Goal: Book appointment/travel/reservation

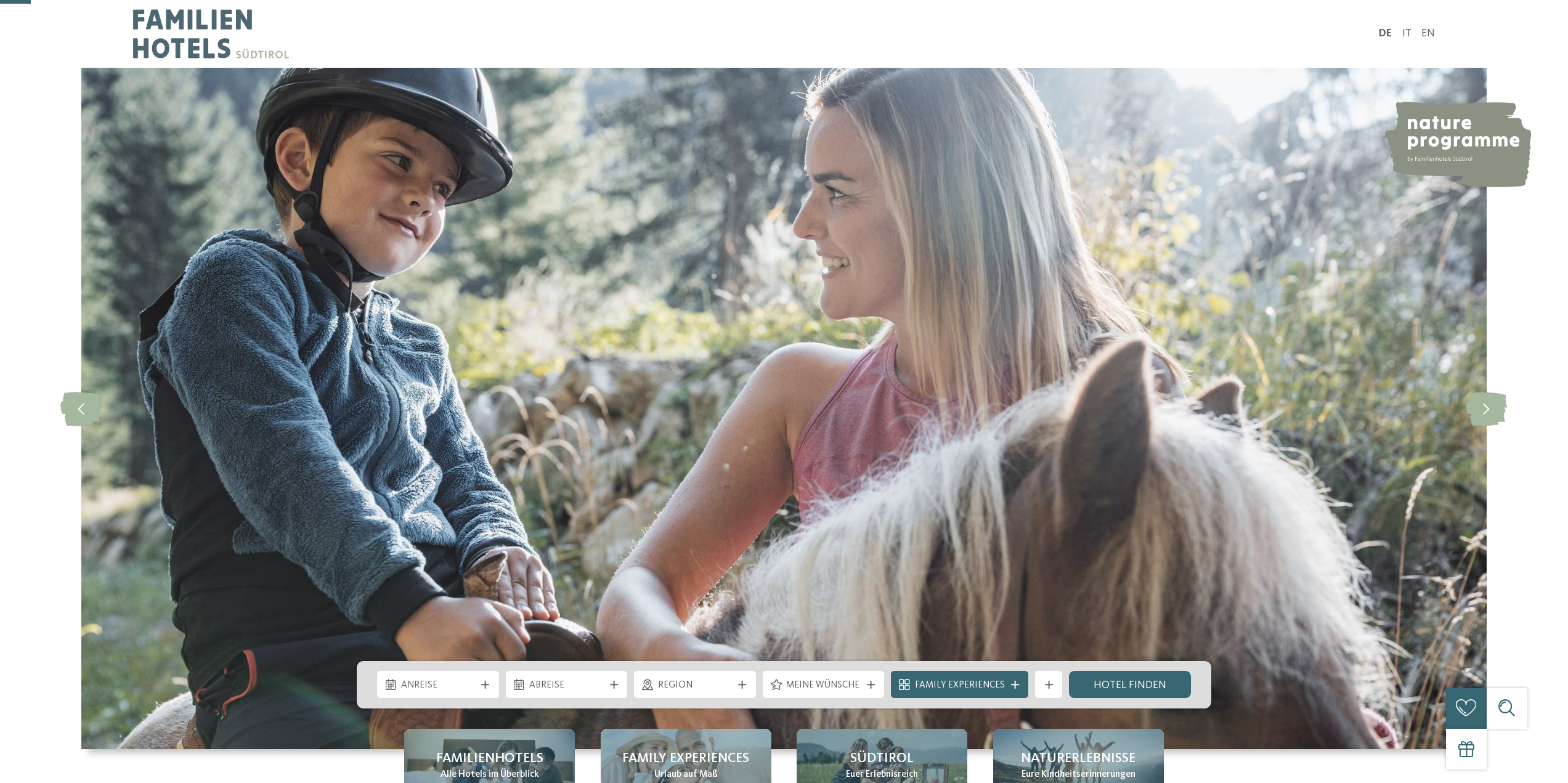
scroll to position [431, 0]
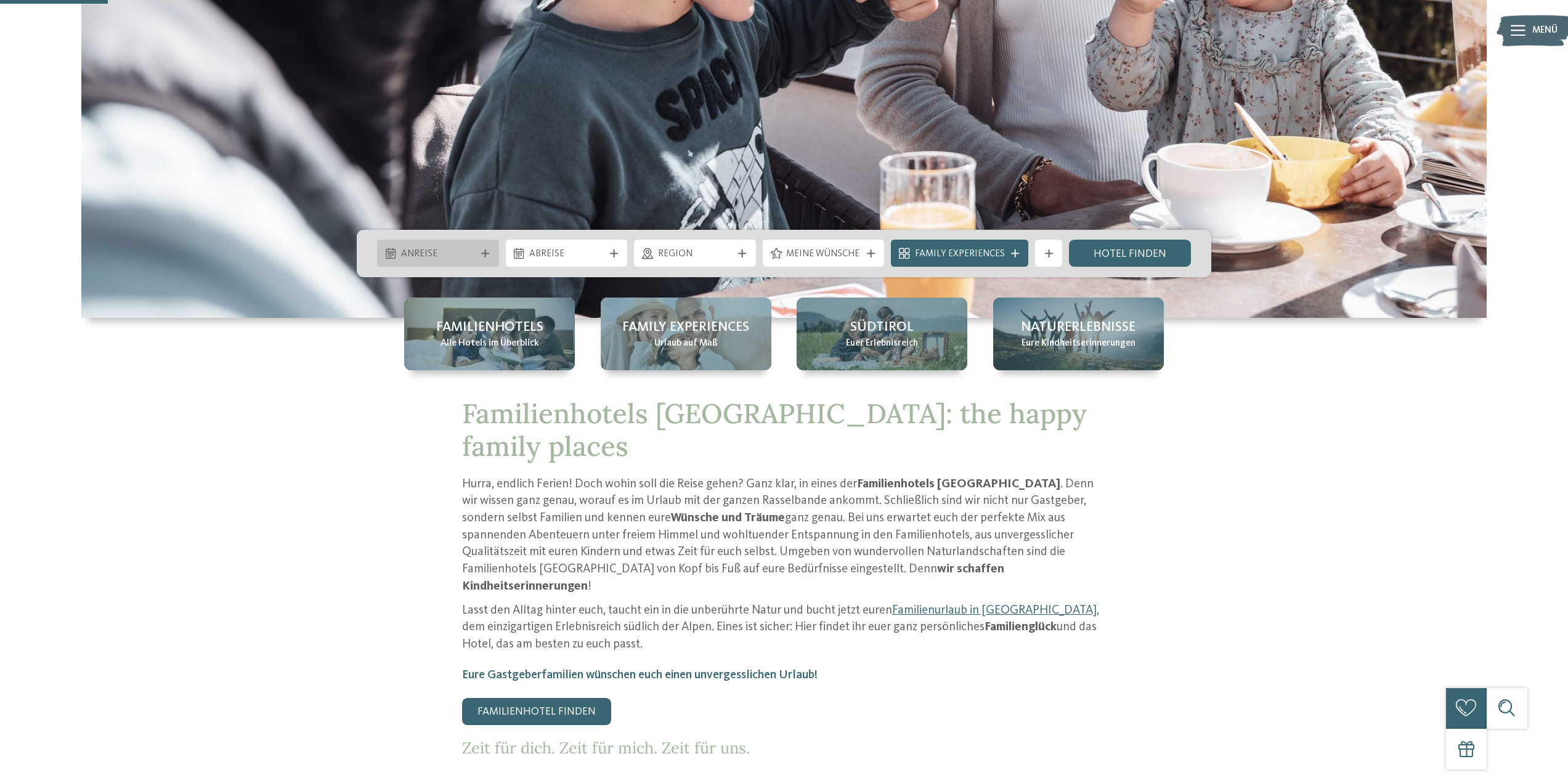
click at [470, 257] on span "Anreise" at bounding box center [438, 254] width 74 height 13
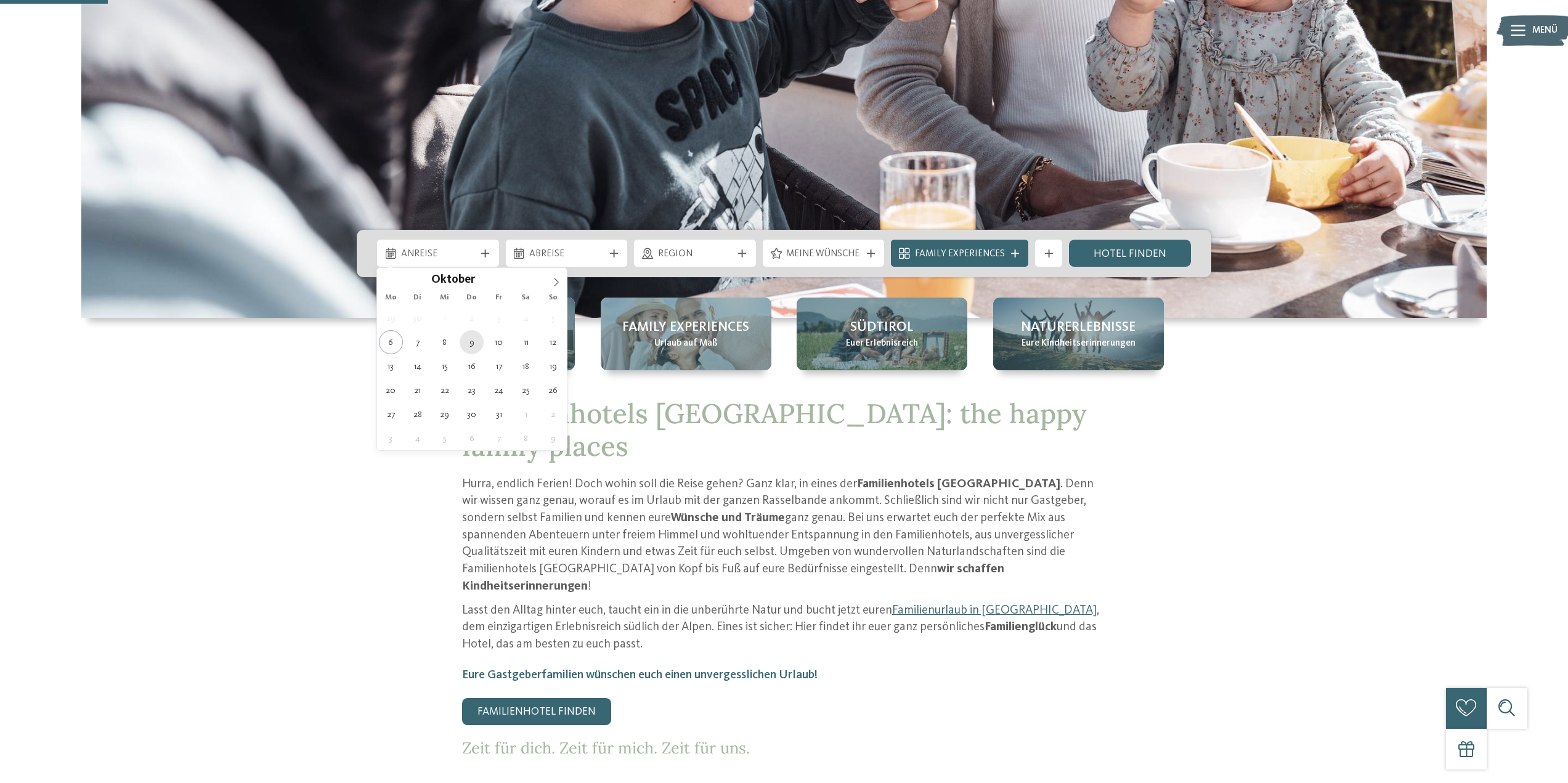
type div "09.10.2025"
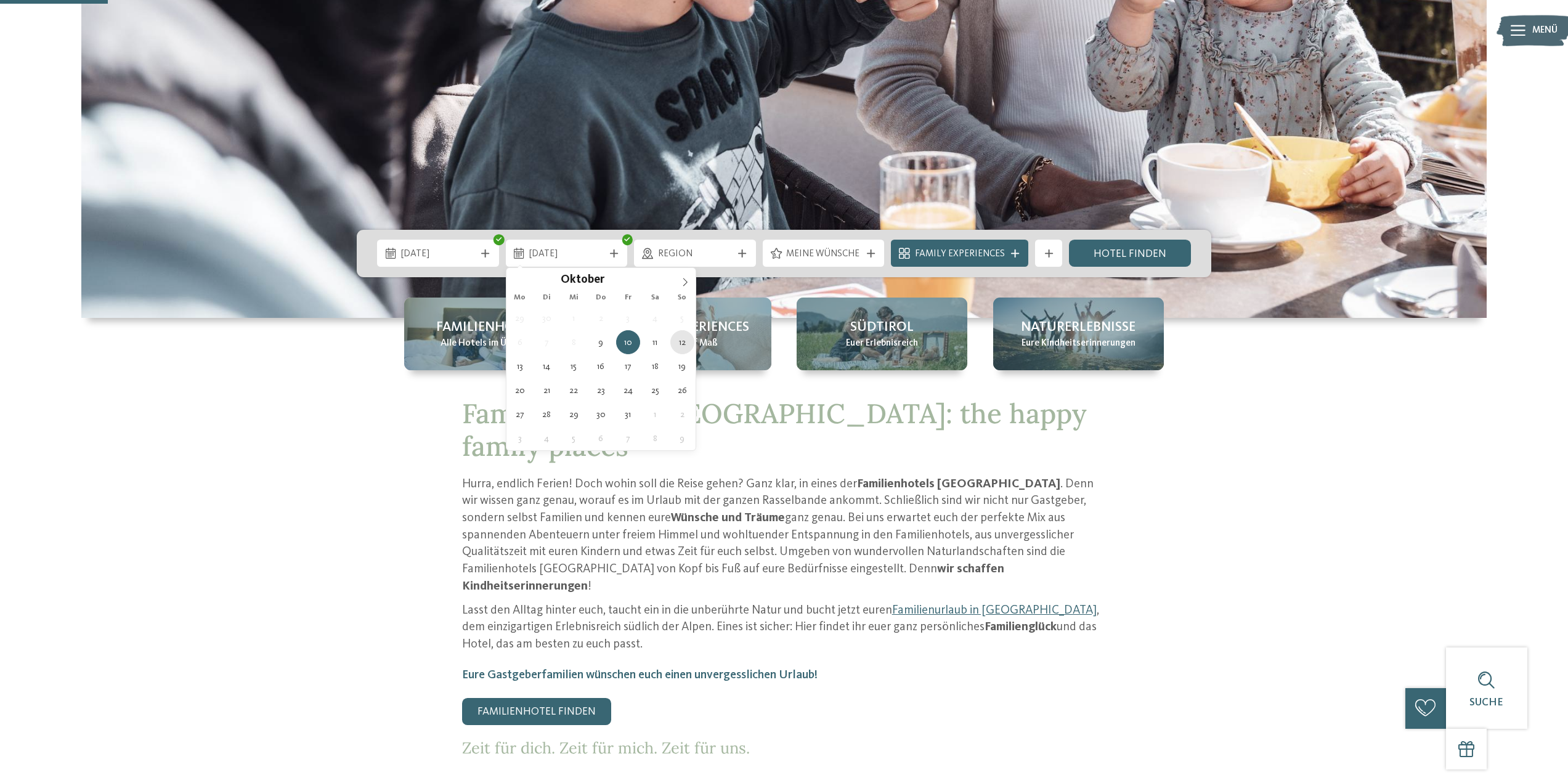
type div "12.10.2025"
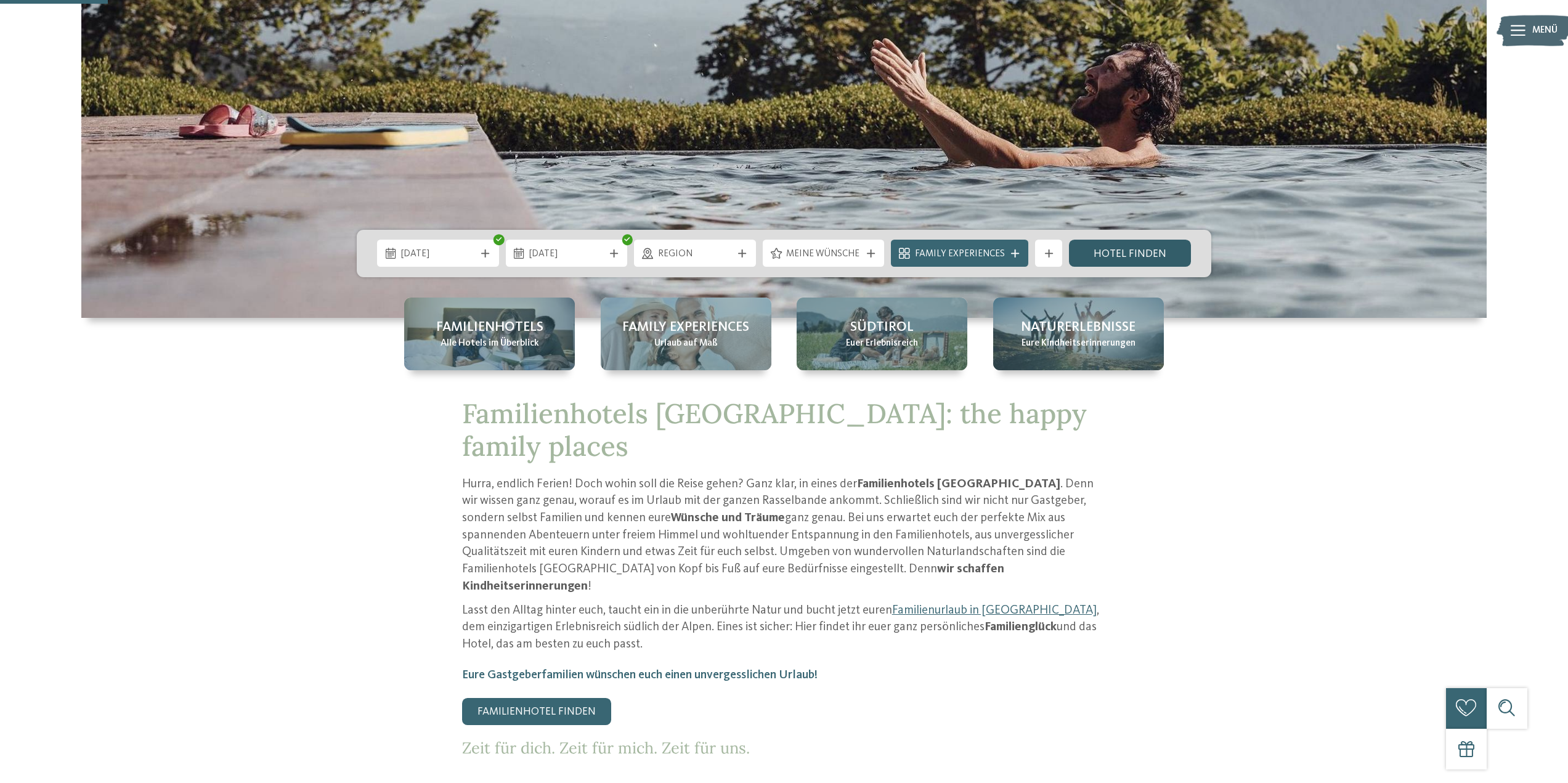
click at [1114, 252] on link "Hotel finden" at bounding box center [1130, 253] width 122 height 27
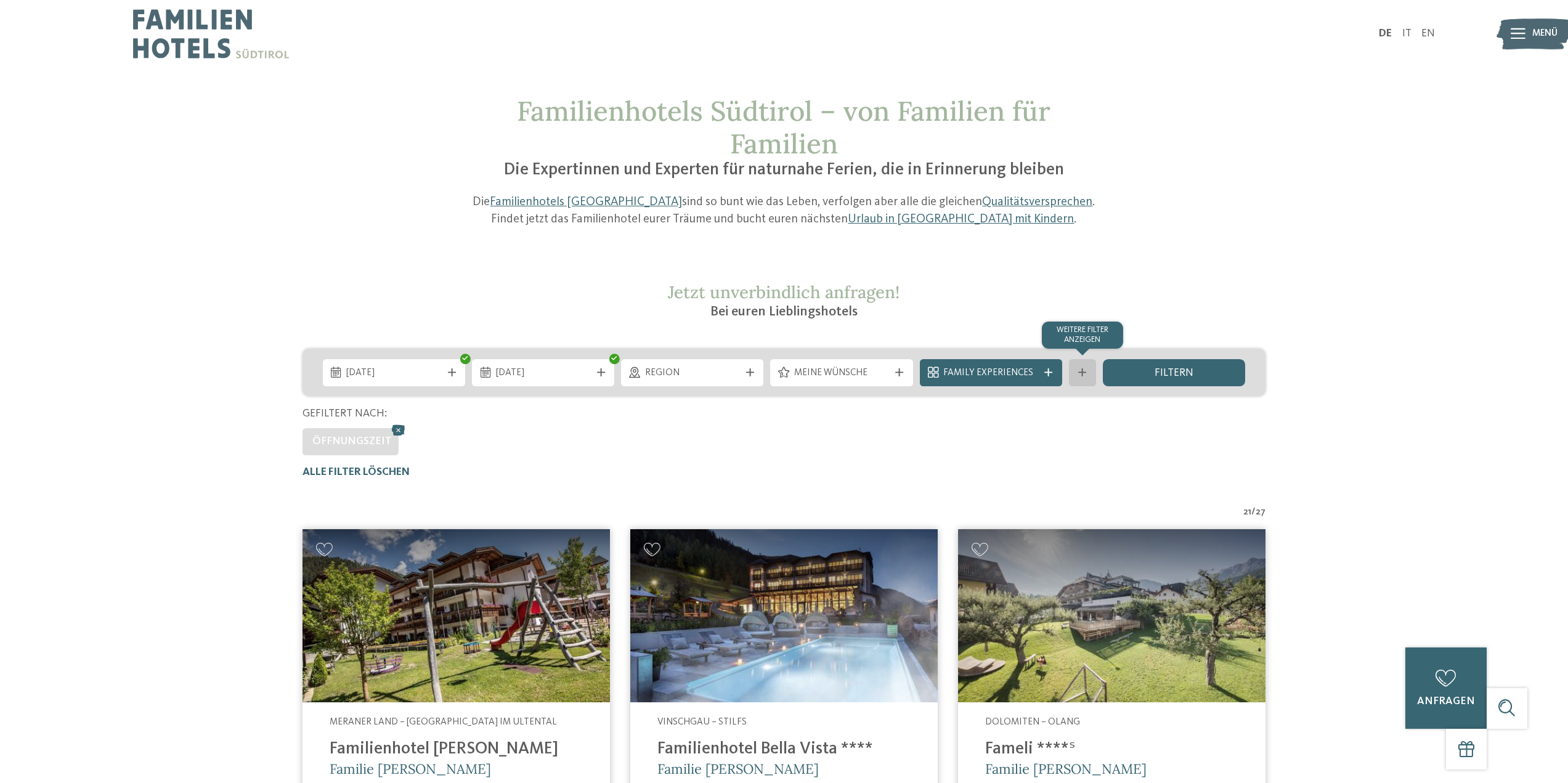
click at [1076, 376] on div at bounding box center [1082, 372] width 13 height 8
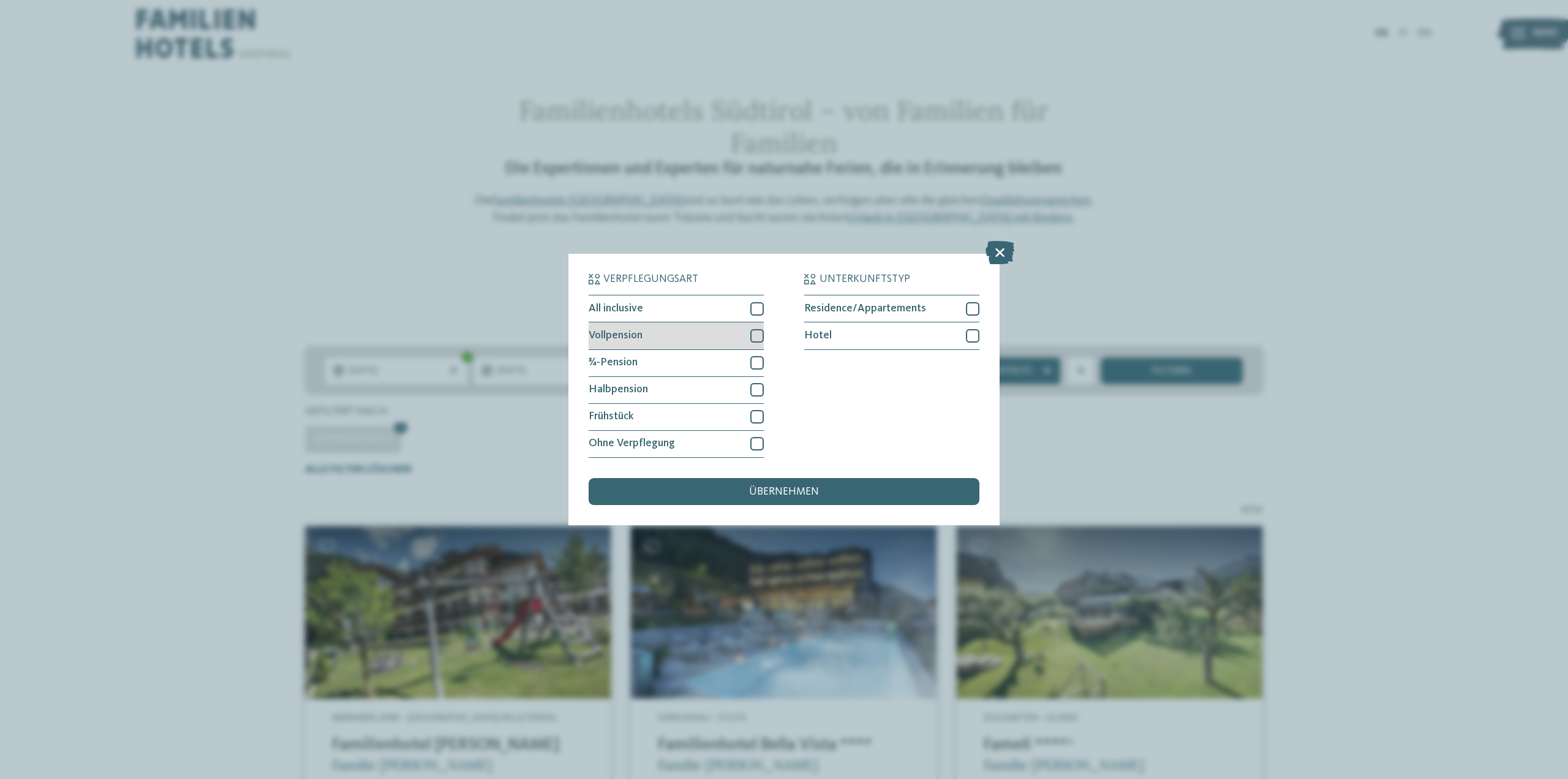
click at [754, 333] on div at bounding box center [757, 335] width 13 height 13
click at [756, 361] on div at bounding box center [757, 362] width 13 height 13
click at [757, 335] on icon at bounding box center [757, 336] width 9 height 8
click at [823, 488] on div "übernehmen" at bounding box center [784, 492] width 391 height 27
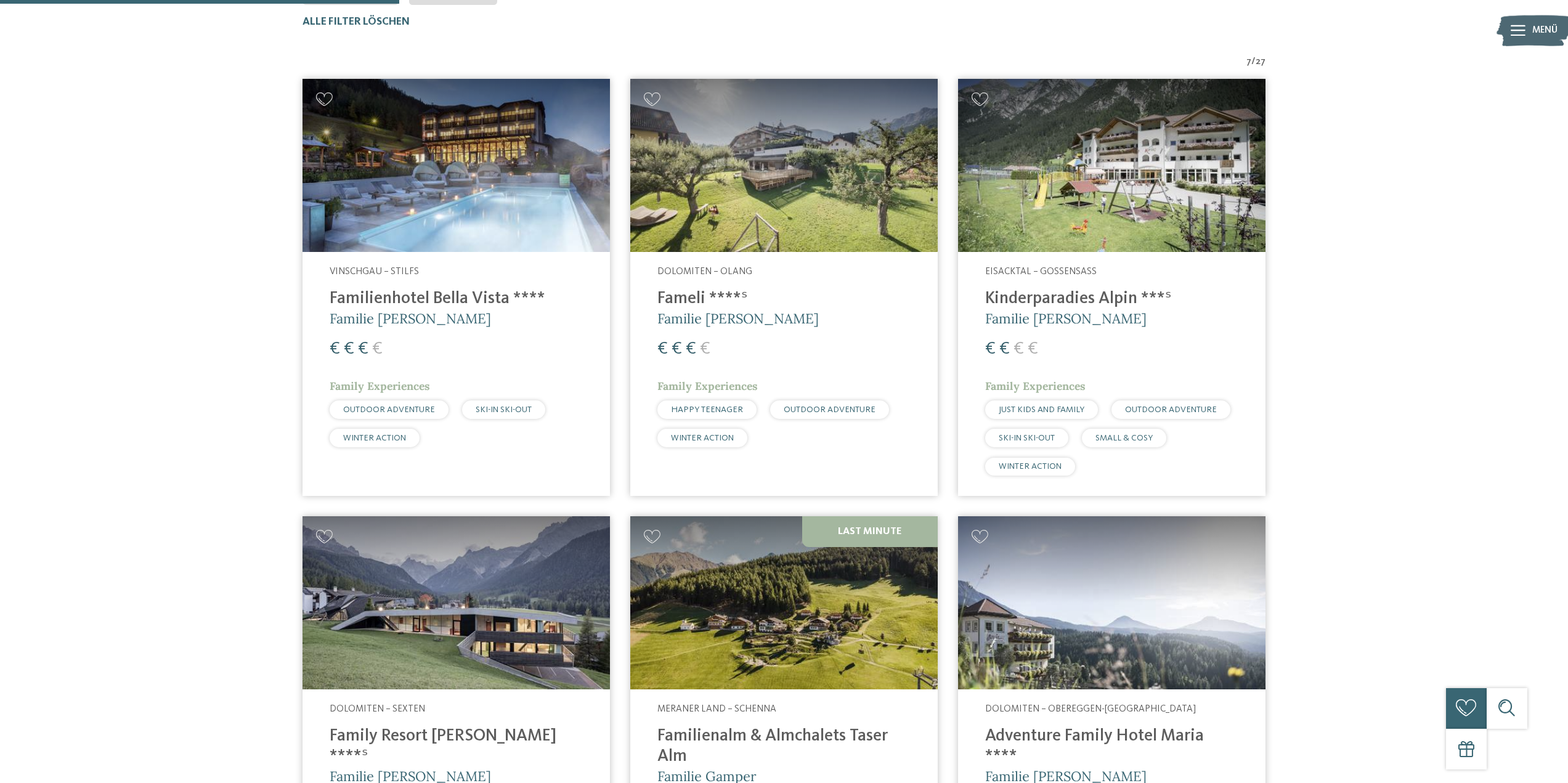
scroll to position [452, 0]
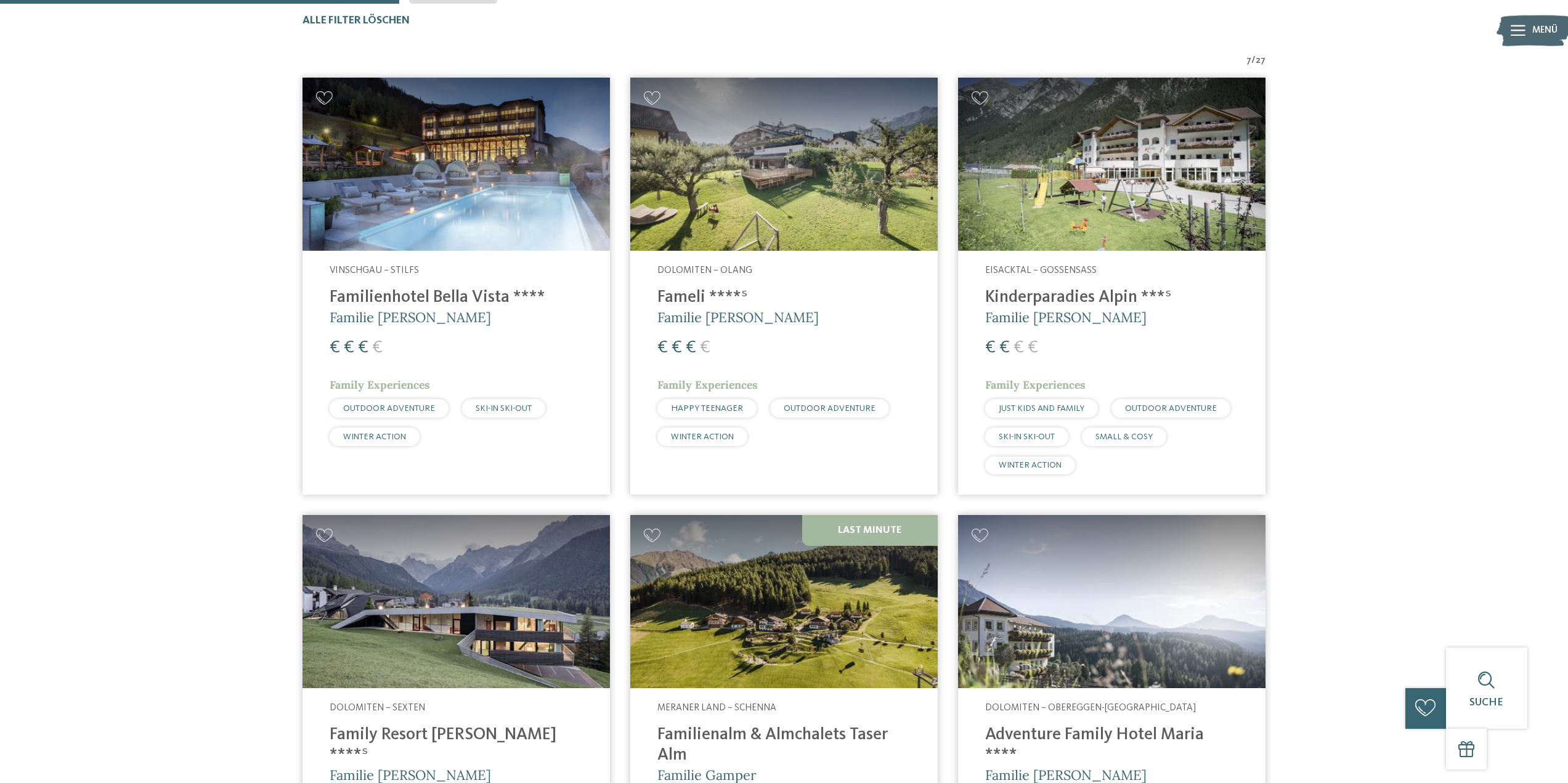
click at [741, 215] on img at bounding box center [784, 164] width 308 height 173
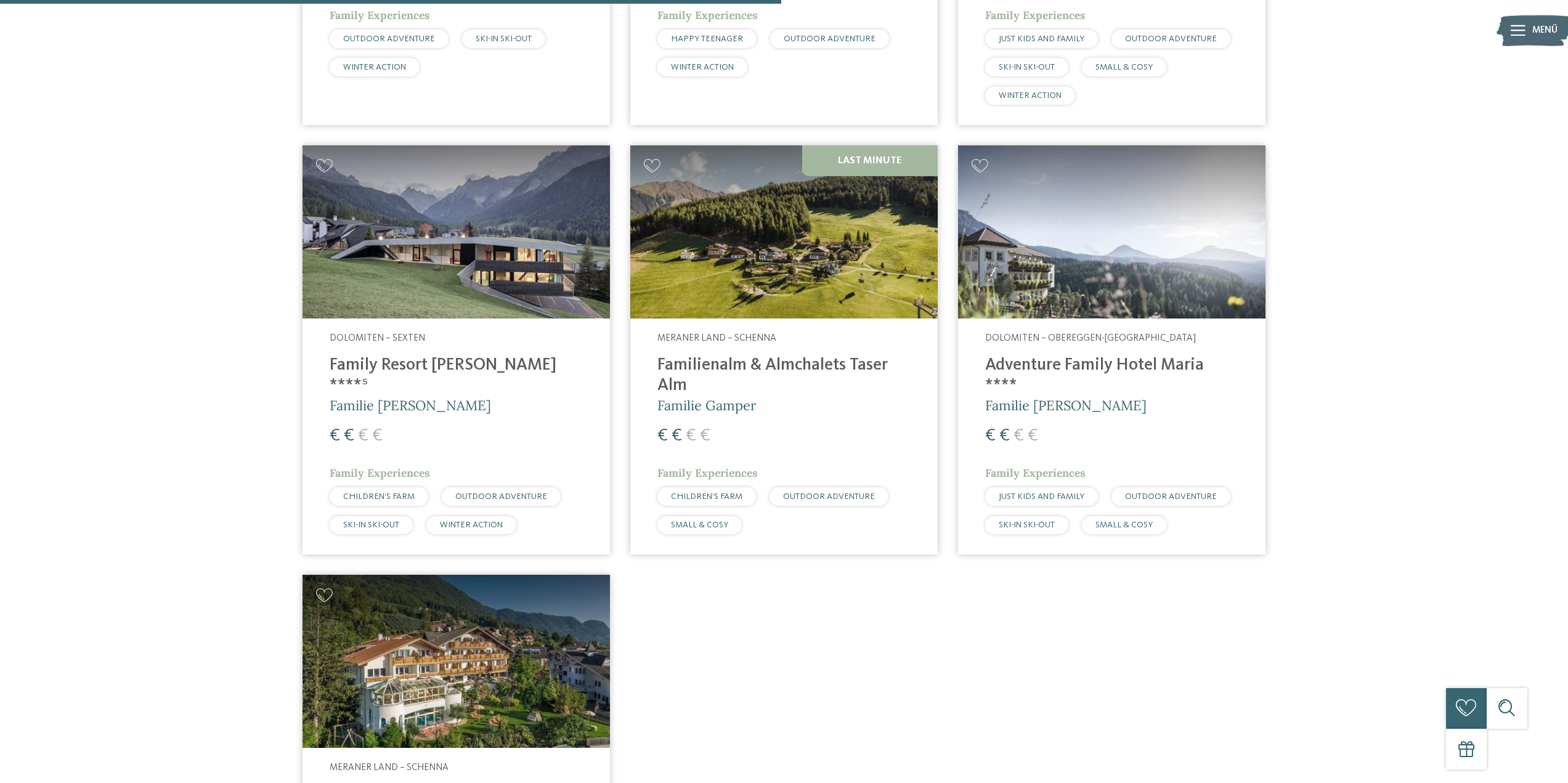
scroll to position [882, 0]
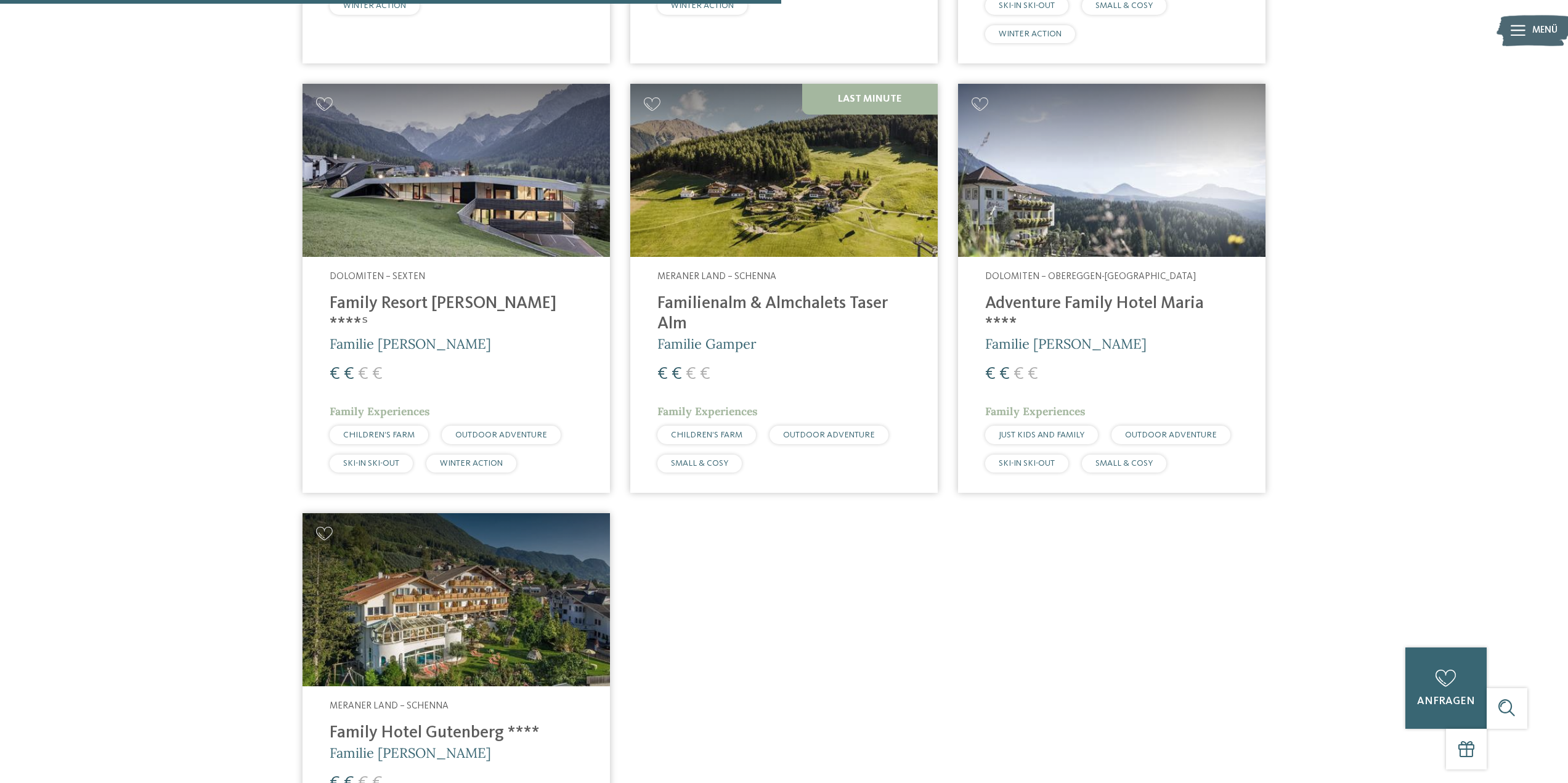
click at [450, 216] on img at bounding box center [456, 170] width 308 height 173
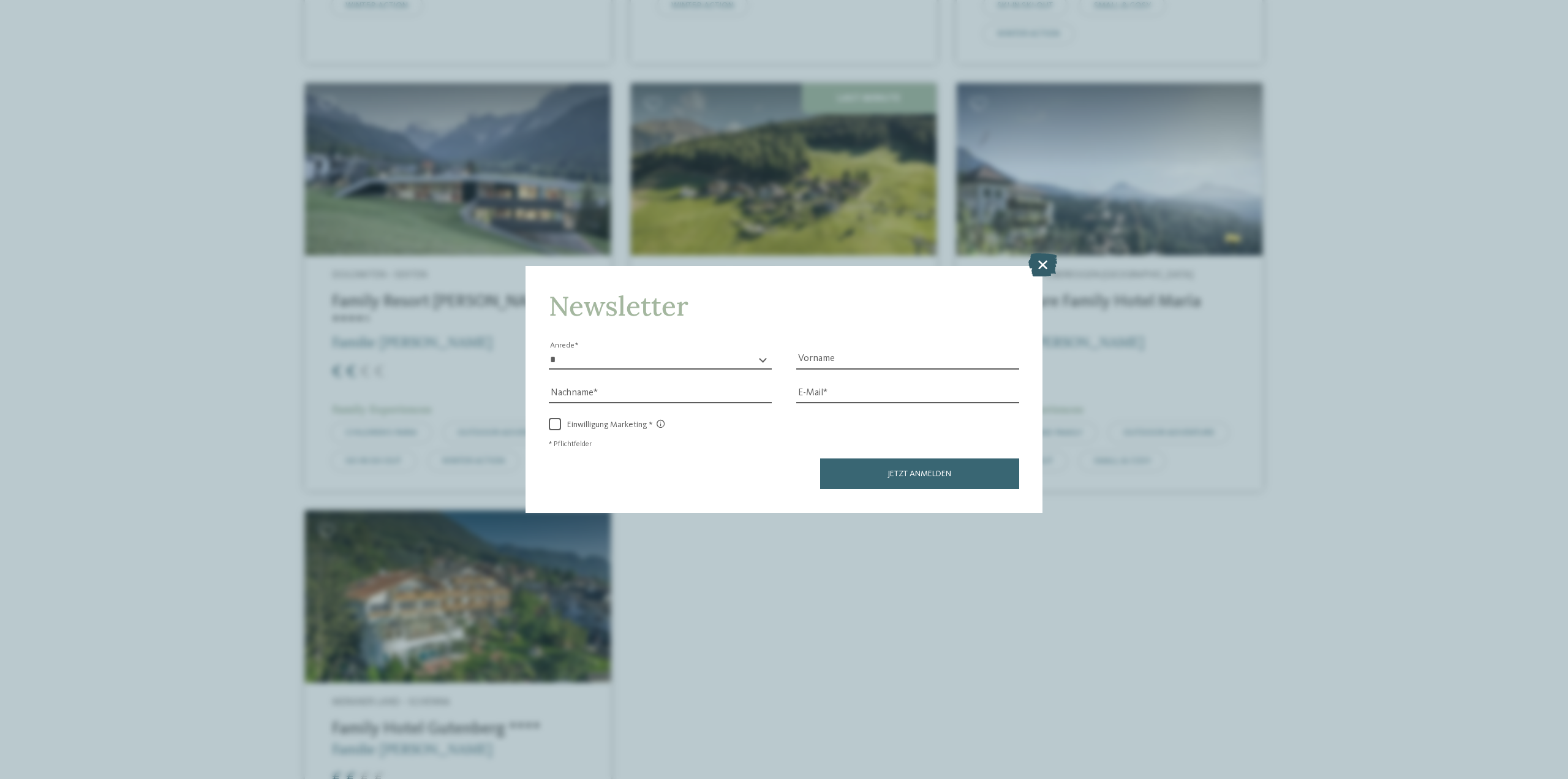
click at [1045, 266] on icon at bounding box center [1042, 265] width 29 height 23
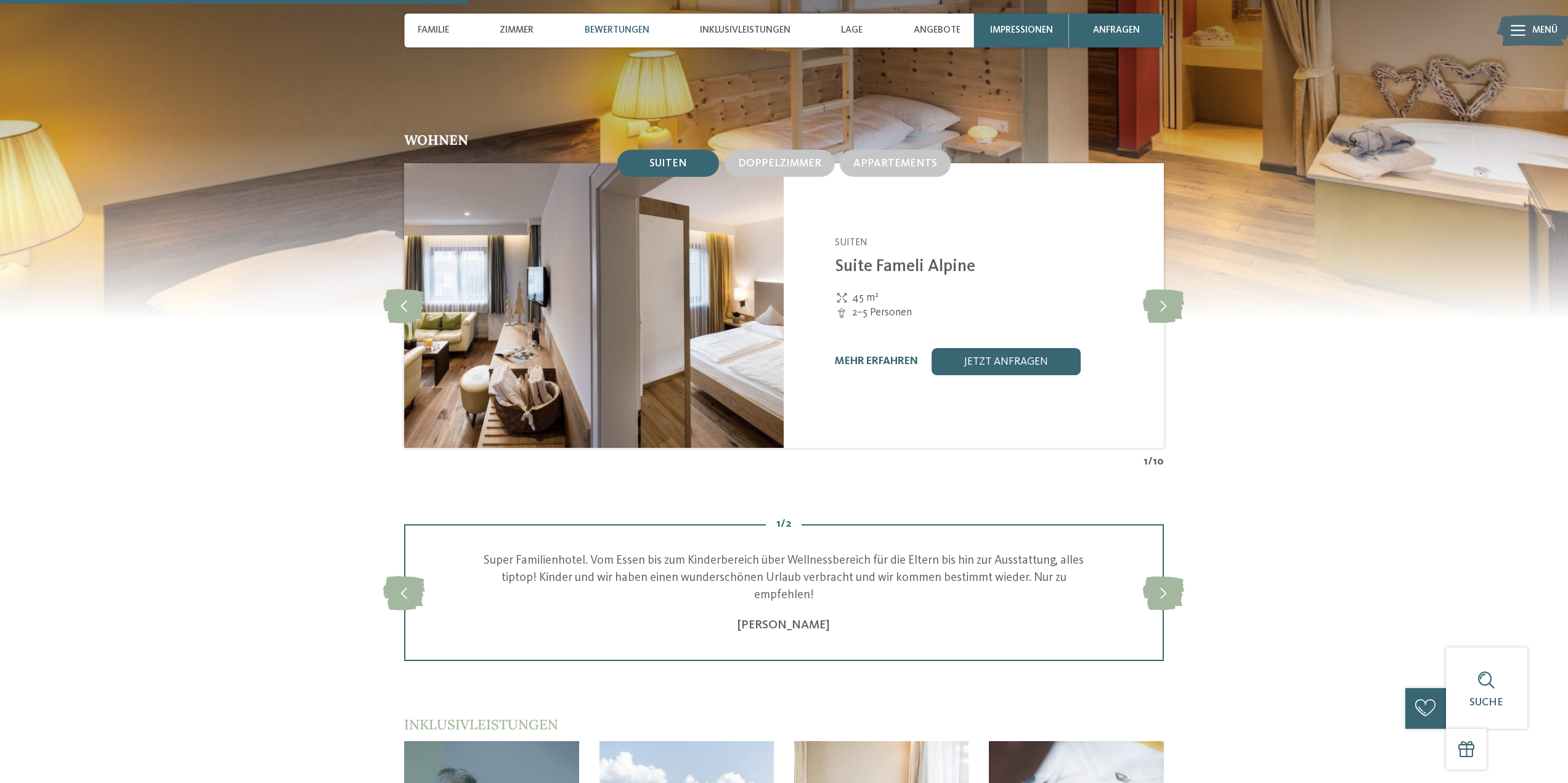
scroll to position [1355, 0]
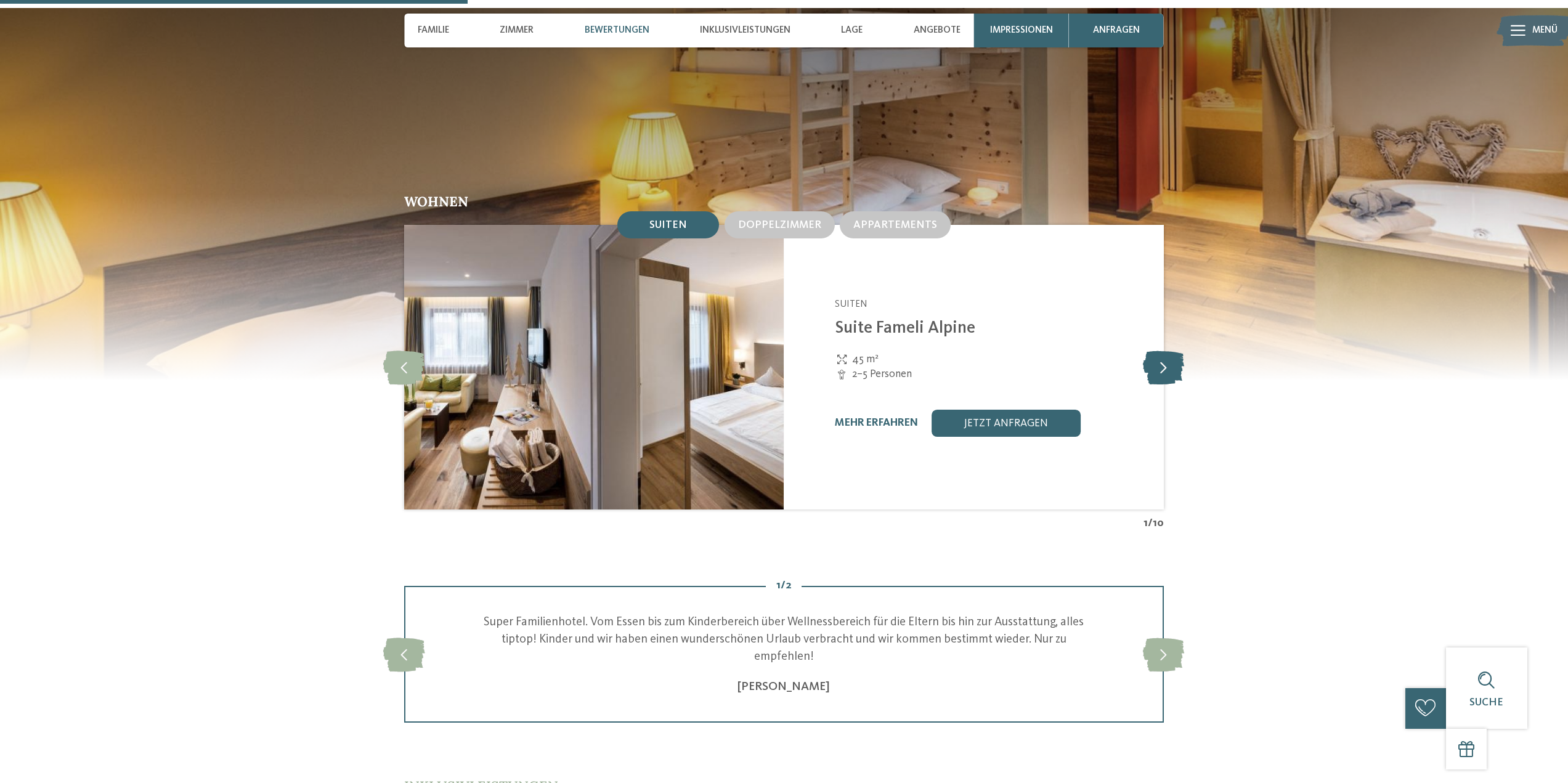
click at [1172, 351] on icon at bounding box center [1163, 367] width 42 height 34
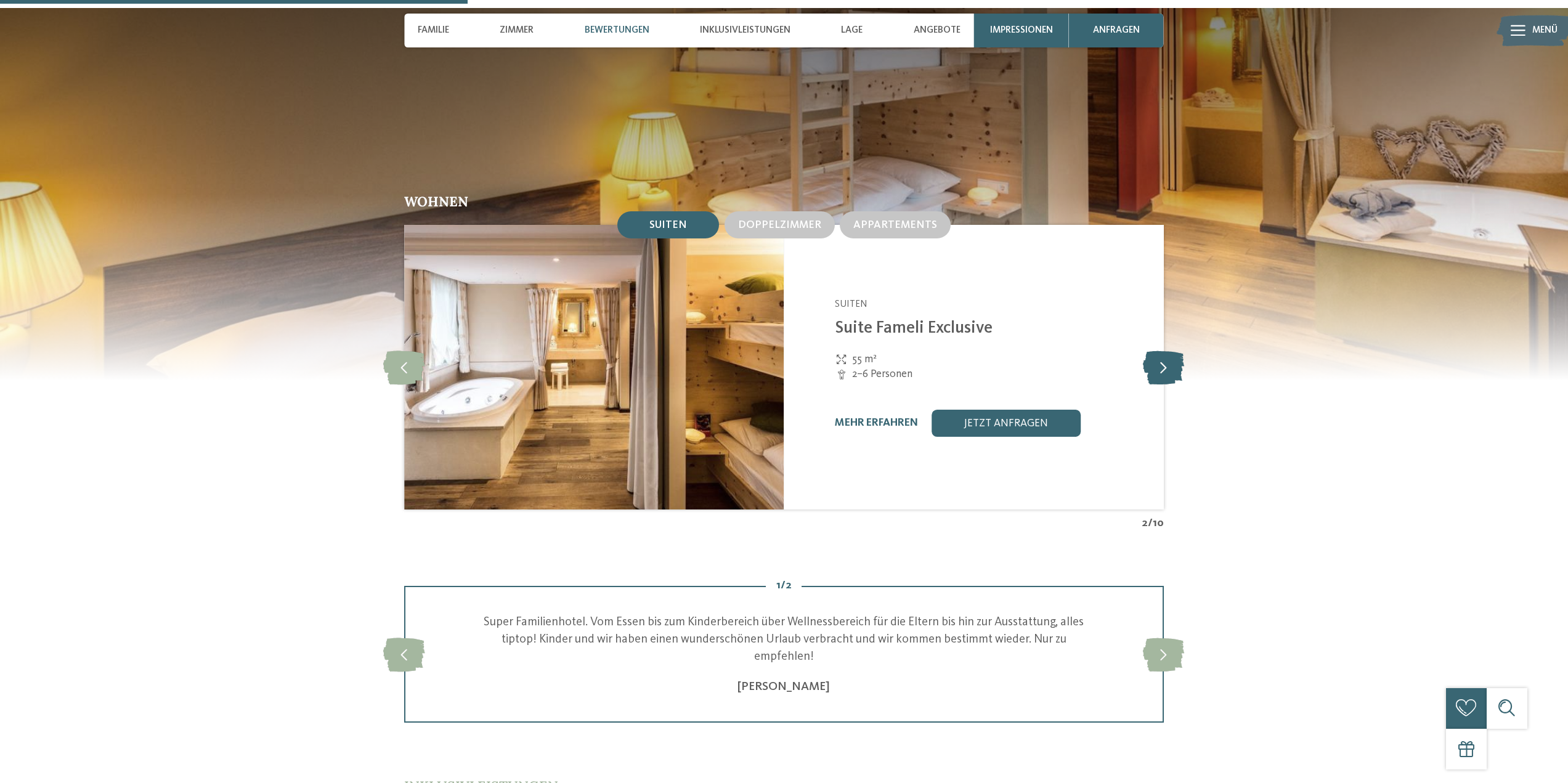
click at [1172, 351] on icon at bounding box center [1163, 367] width 42 height 34
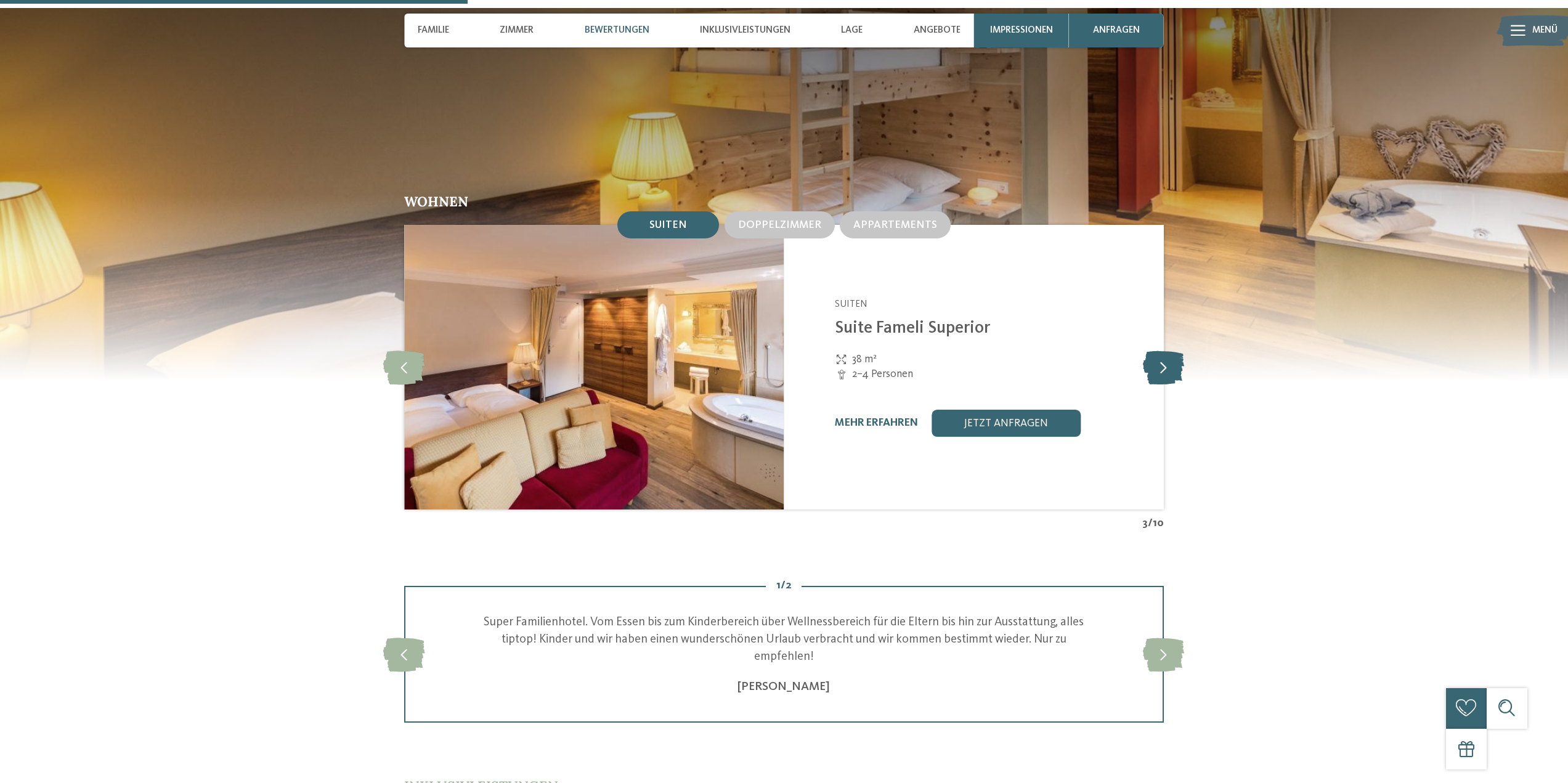
click at [1172, 351] on icon at bounding box center [1163, 367] width 42 height 34
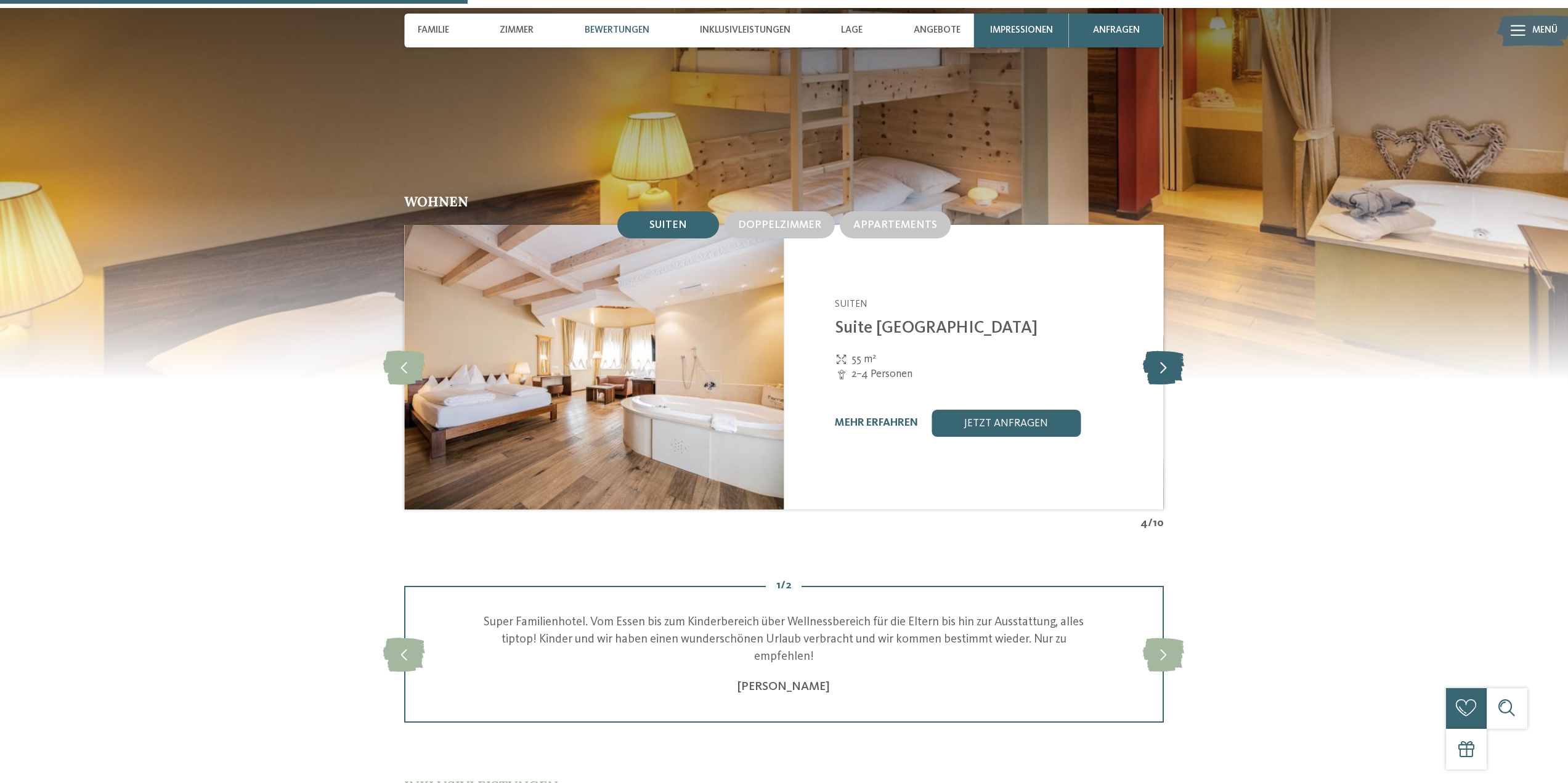
click at [1151, 351] on icon at bounding box center [1163, 367] width 42 height 34
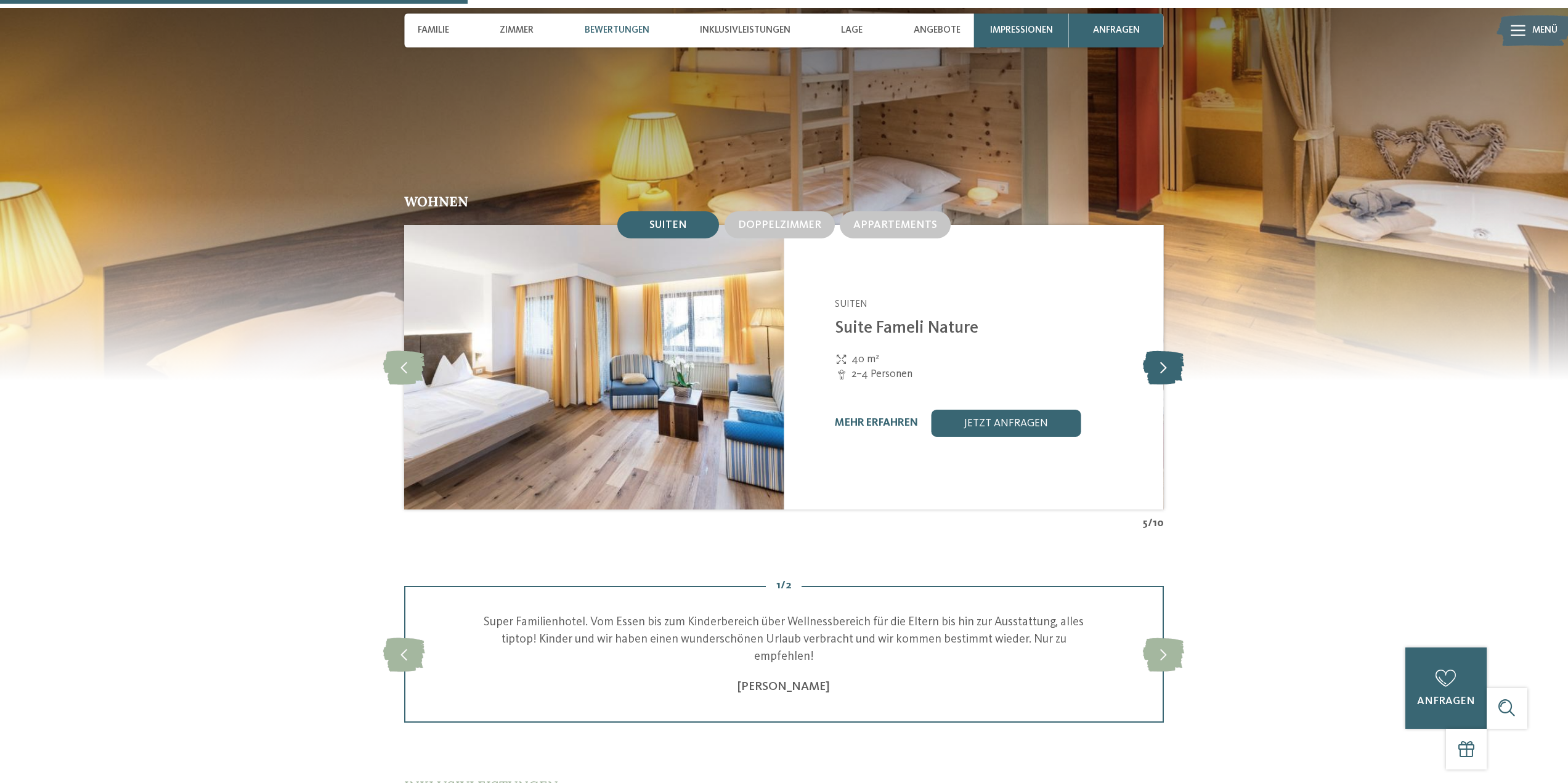
click at [1162, 351] on icon at bounding box center [1163, 367] width 42 height 34
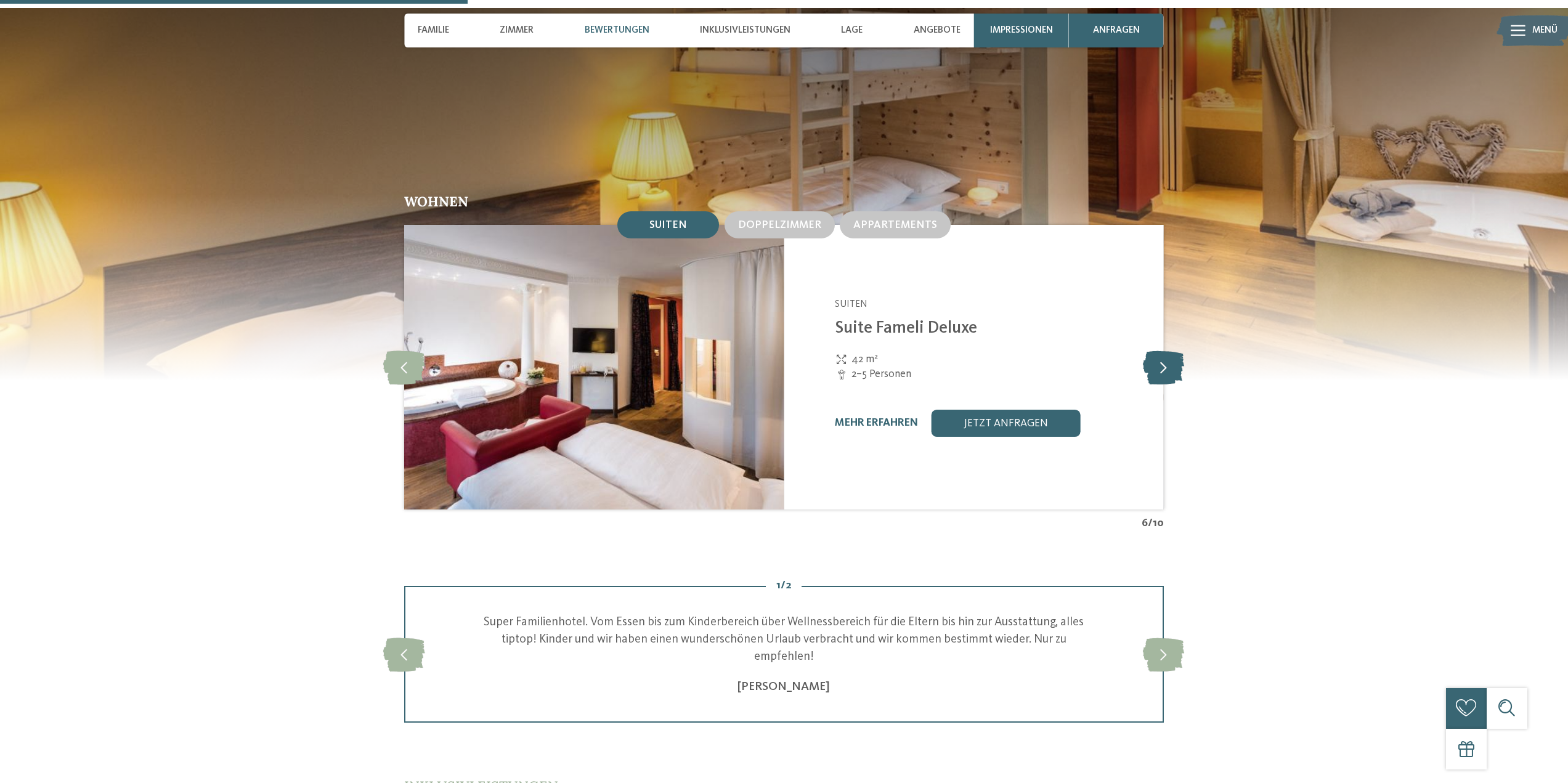
click at [1162, 351] on icon at bounding box center [1163, 367] width 42 height 34
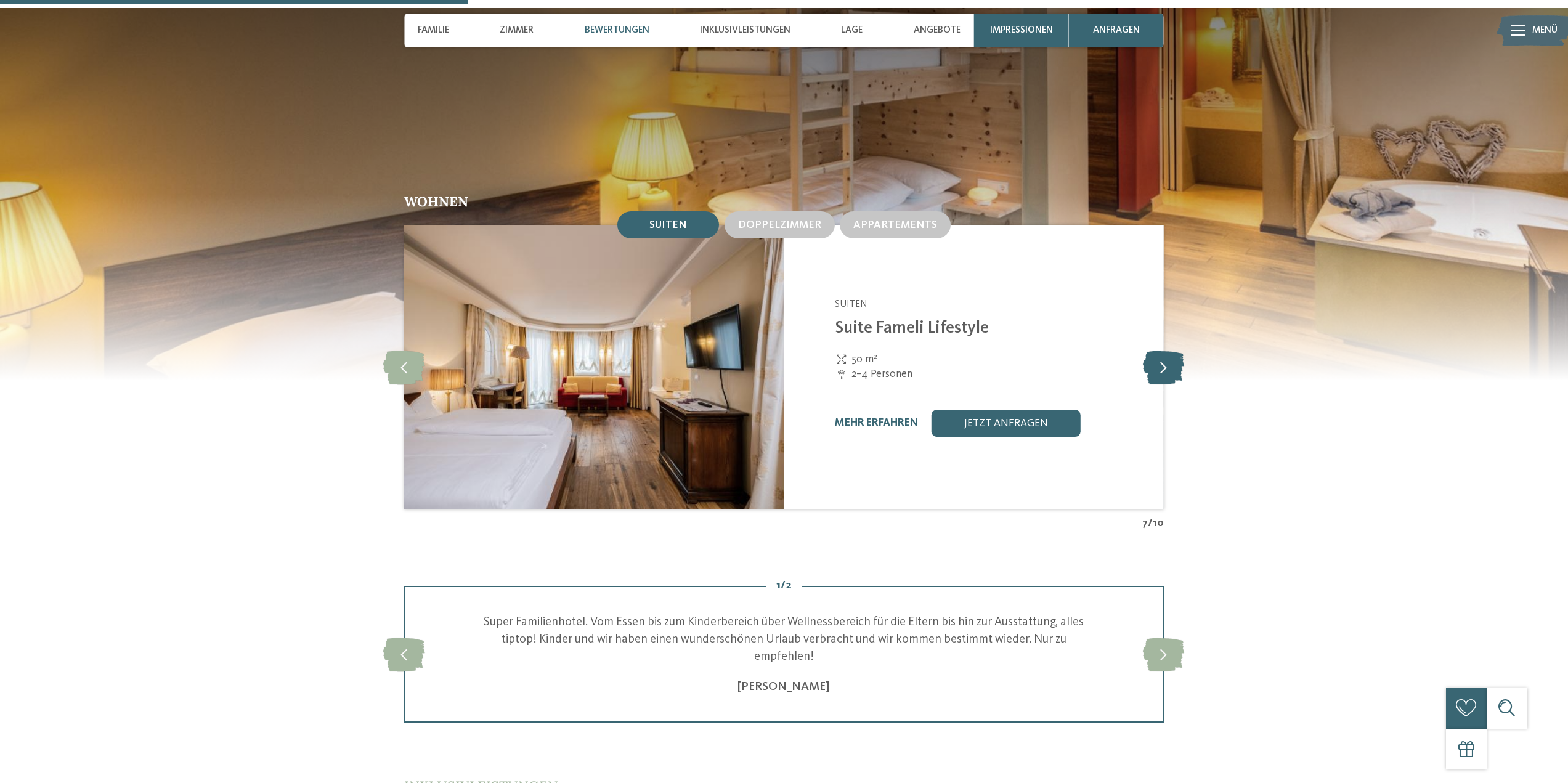
click at [1162, 351] on icon at bounding box center [1163, 367] width 42 height 34
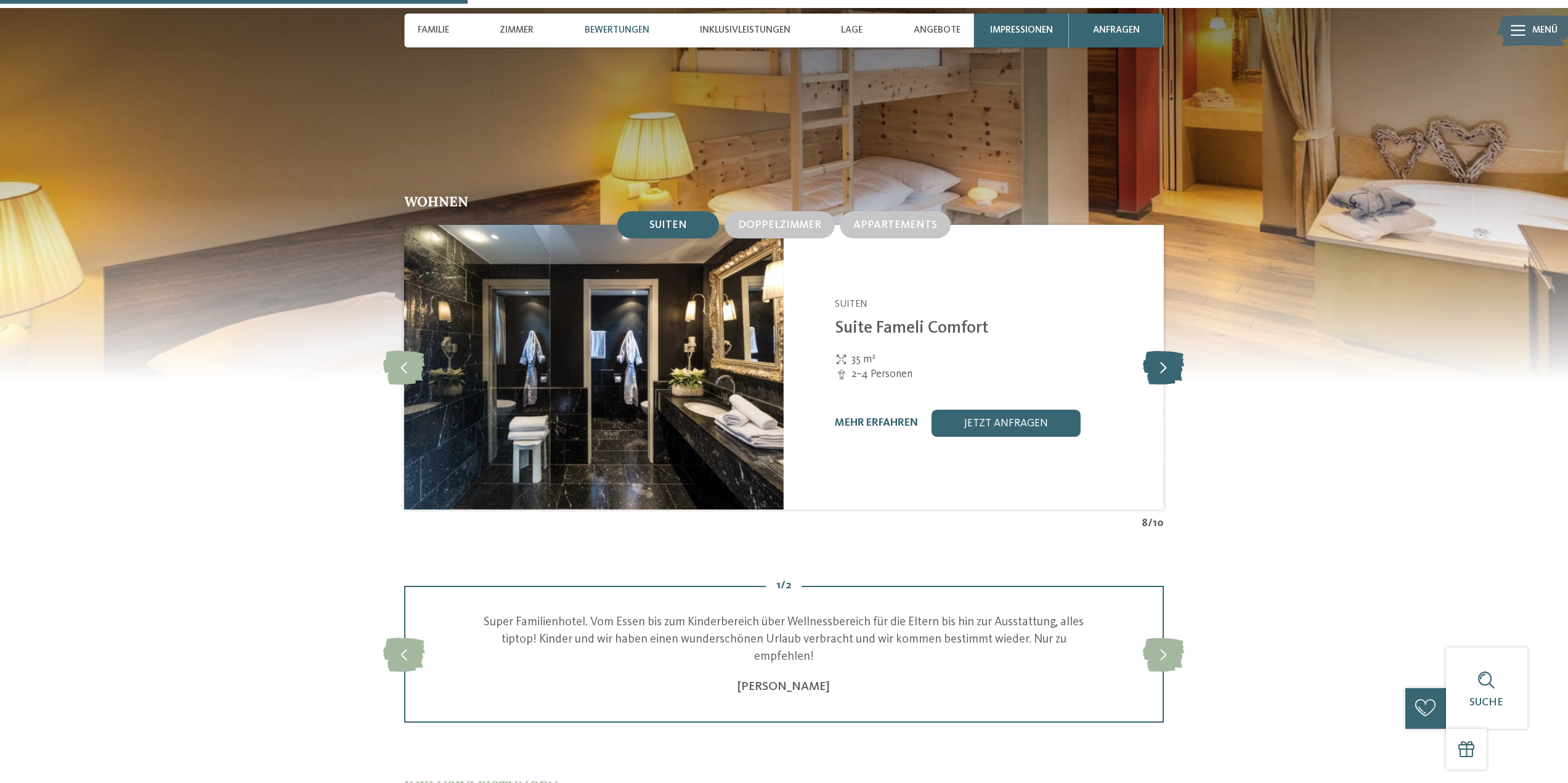
click at [1162, 351] on icon at bounding box center [1163, 367] width 42 height 34
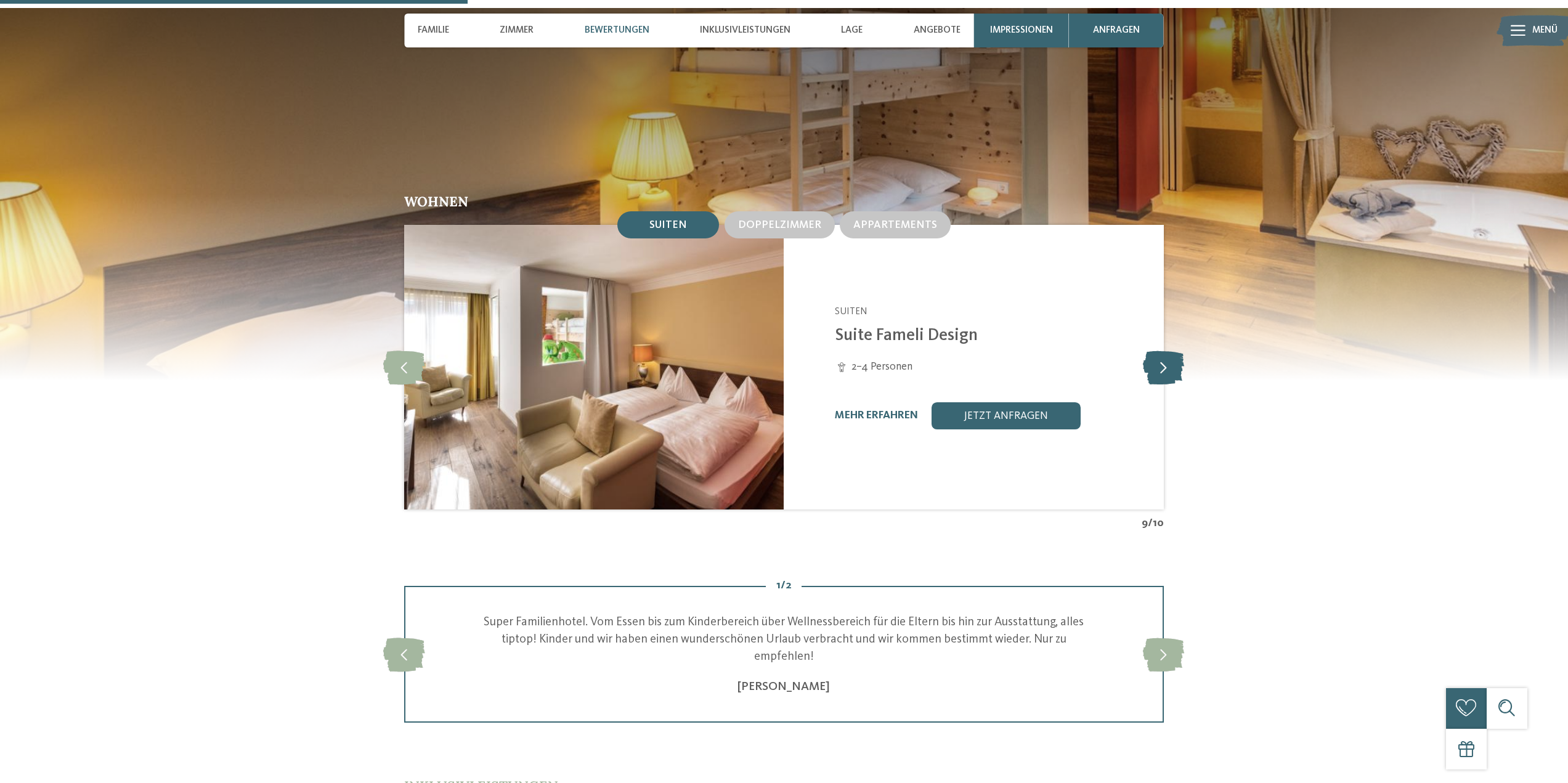
click at [1162, 351] on icon at bounding box center [1163, 367] width 42 height 34
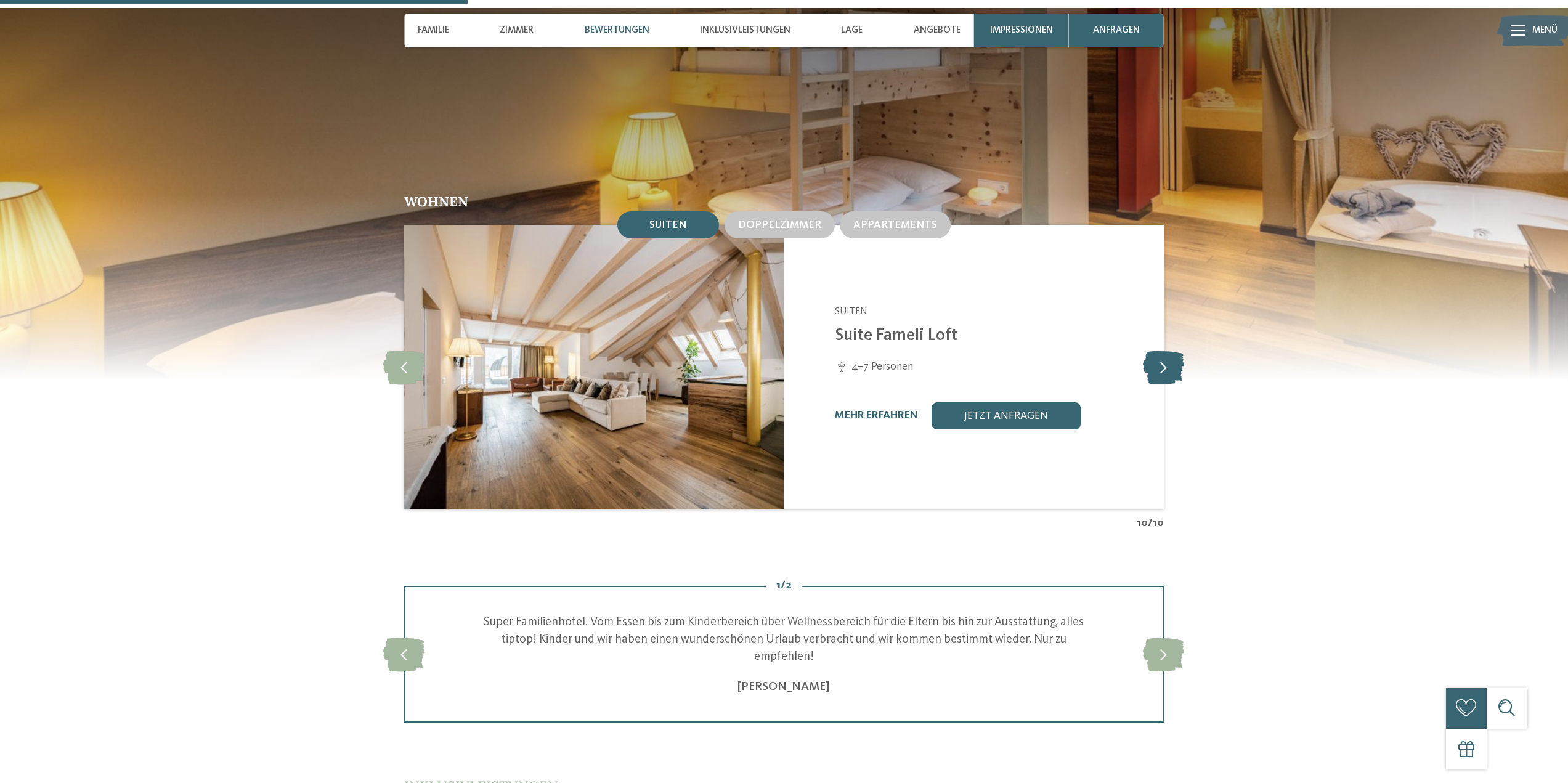
click at [1162, 351] on icon at bounding box center [1163, 367] width 42 height 34
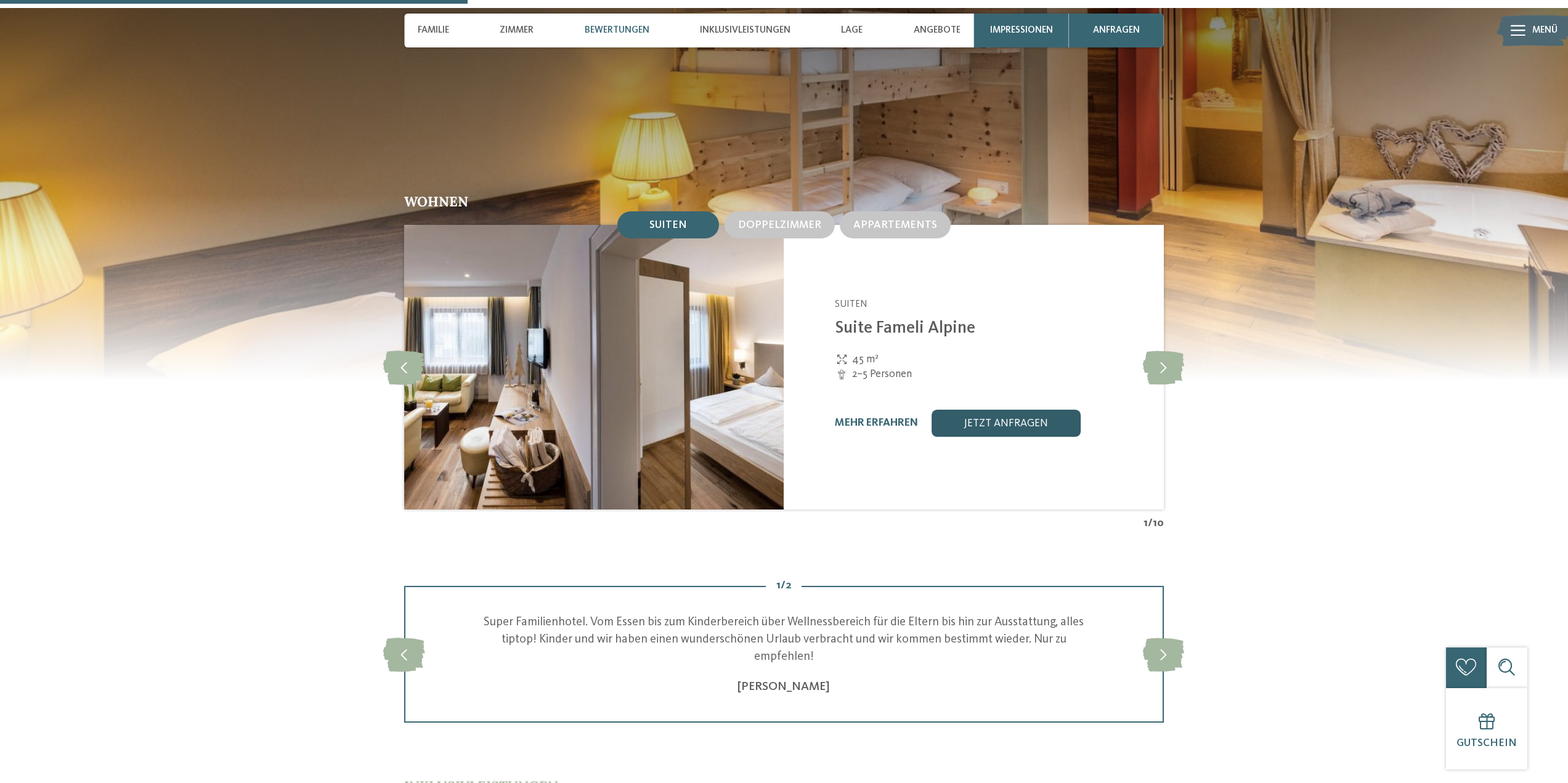
click at [987, 410] on link "jetzt anfragen" at bounding box center [1006, 423] width 149 height 27
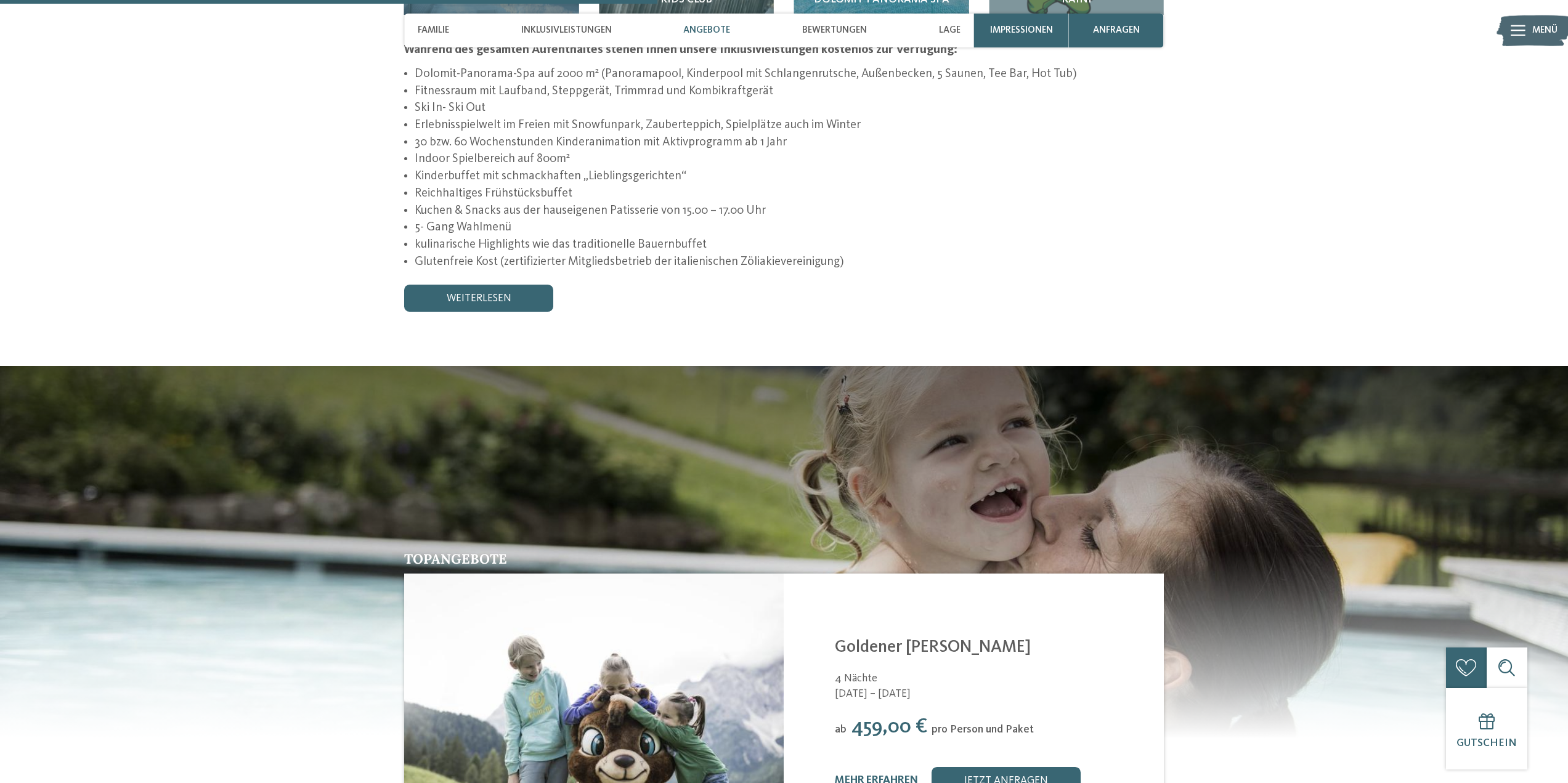
scroll to position [1848, 0]
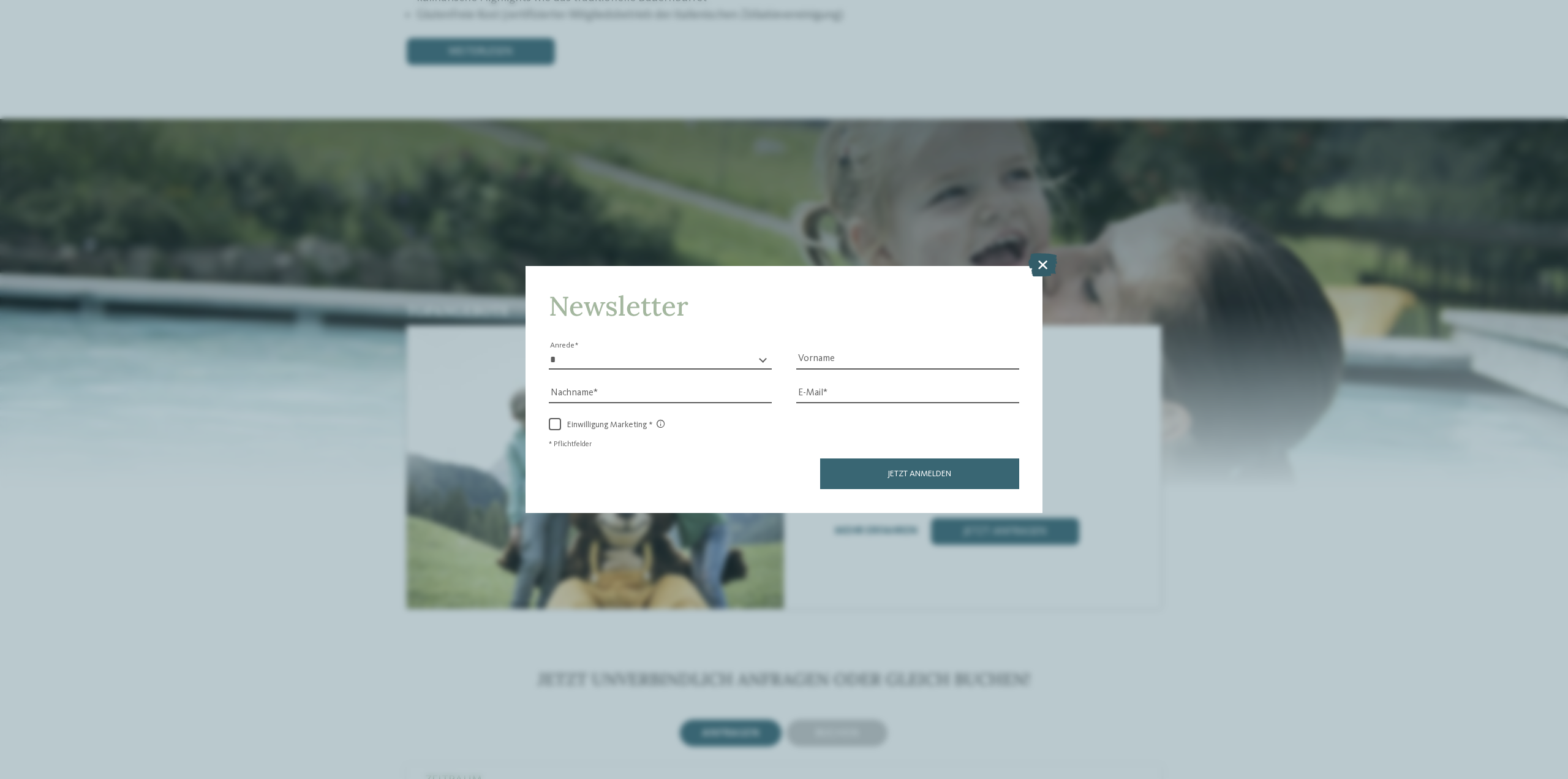
click at [1049, 262] on icon at bounding box center [1042, 265] width 29 height 23
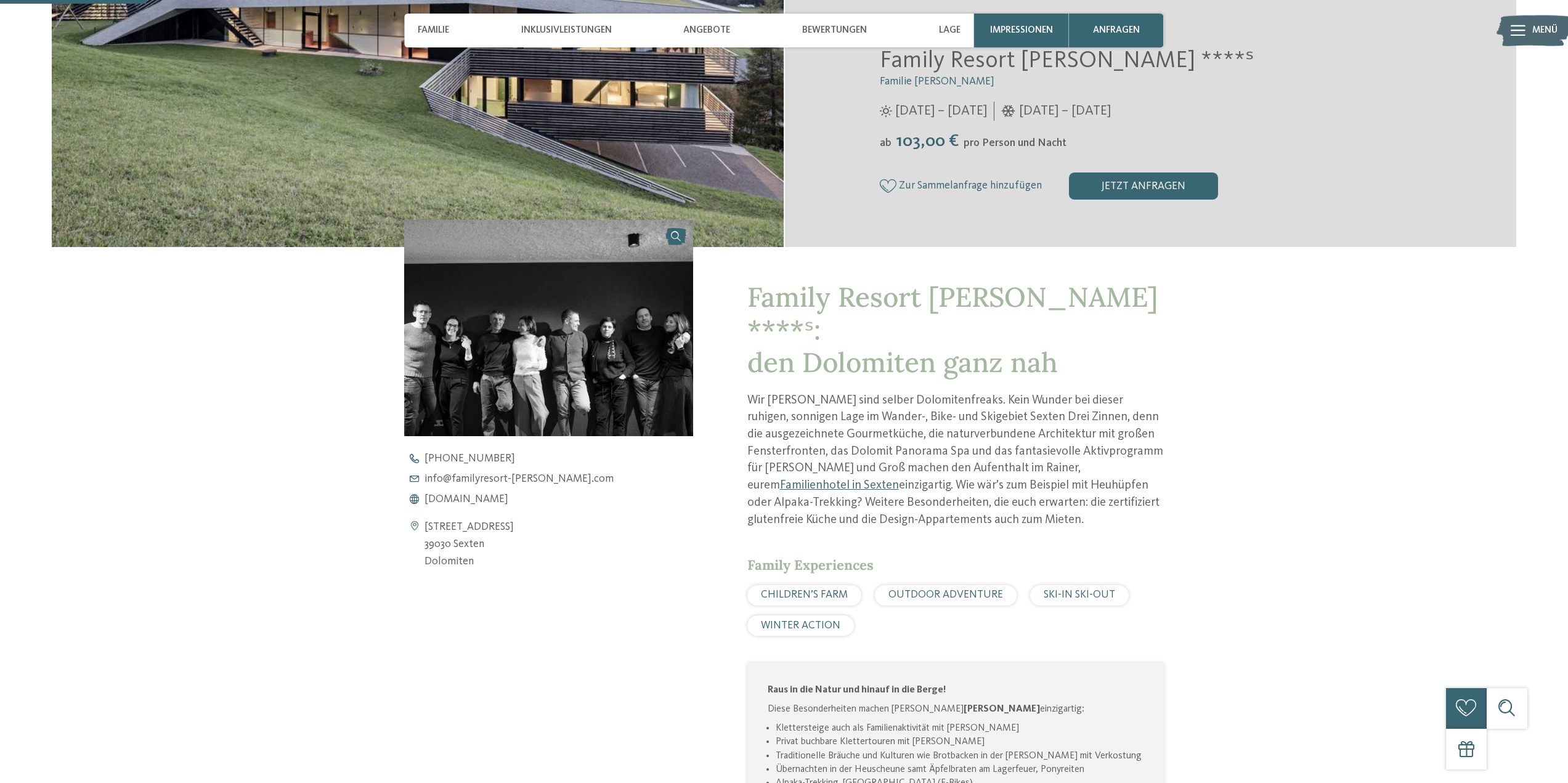
scroll to position [0, 0]
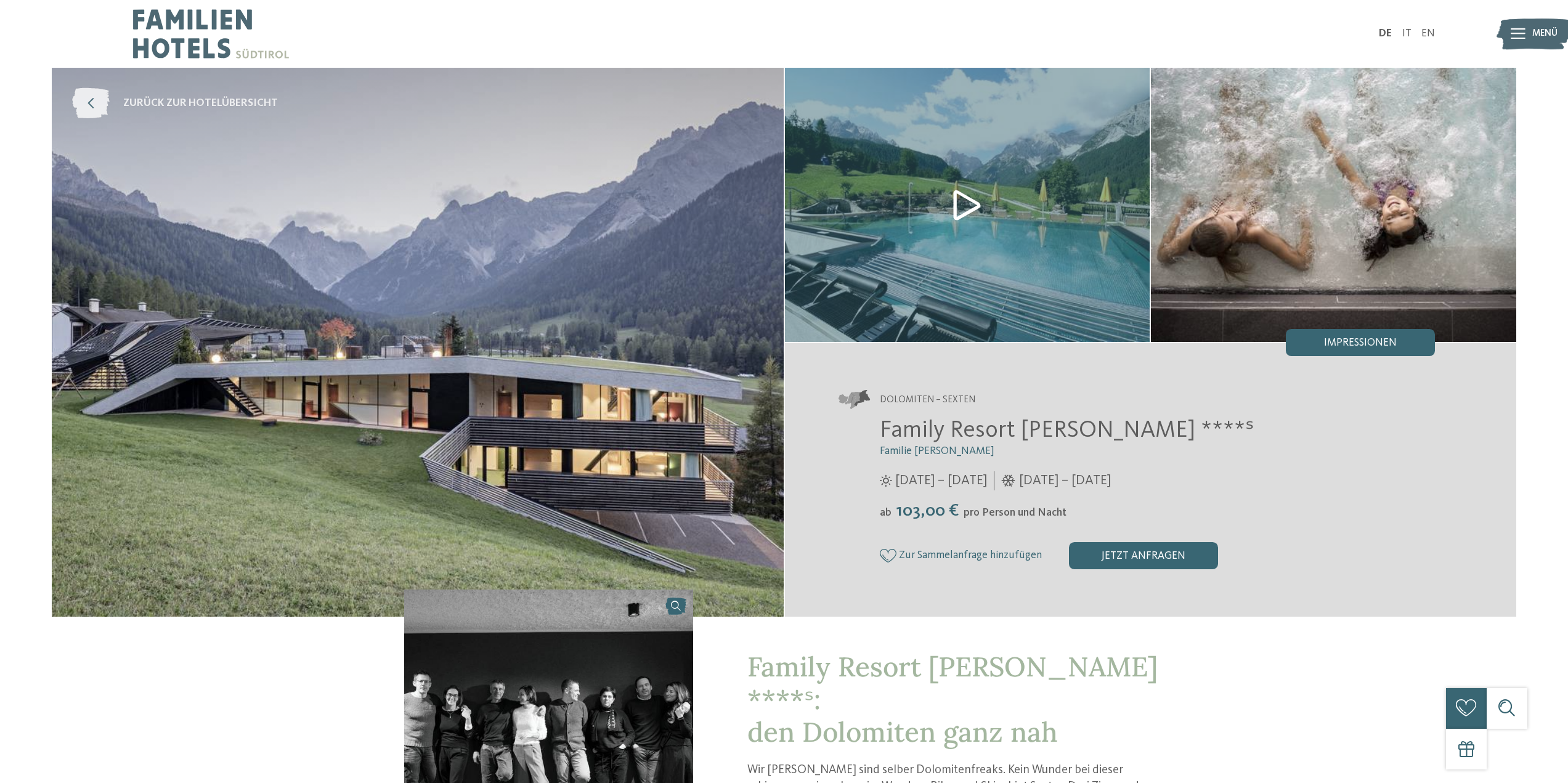
click at [79, 99] on icon at bounding box center [91, 103] width 38 height 31
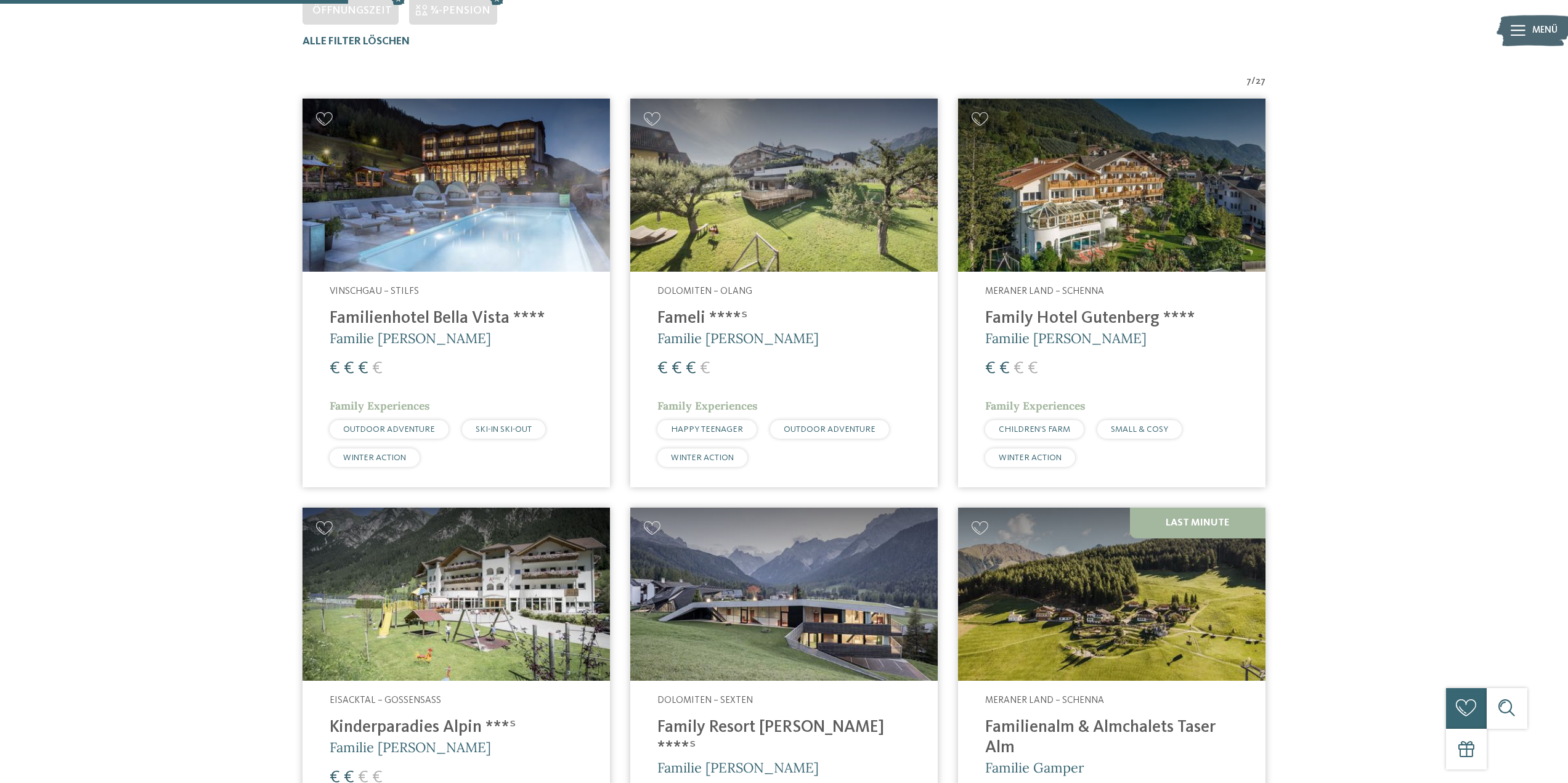
scroll to position [452, 0]
